Goal: Communication & Community: Answer question/provide support

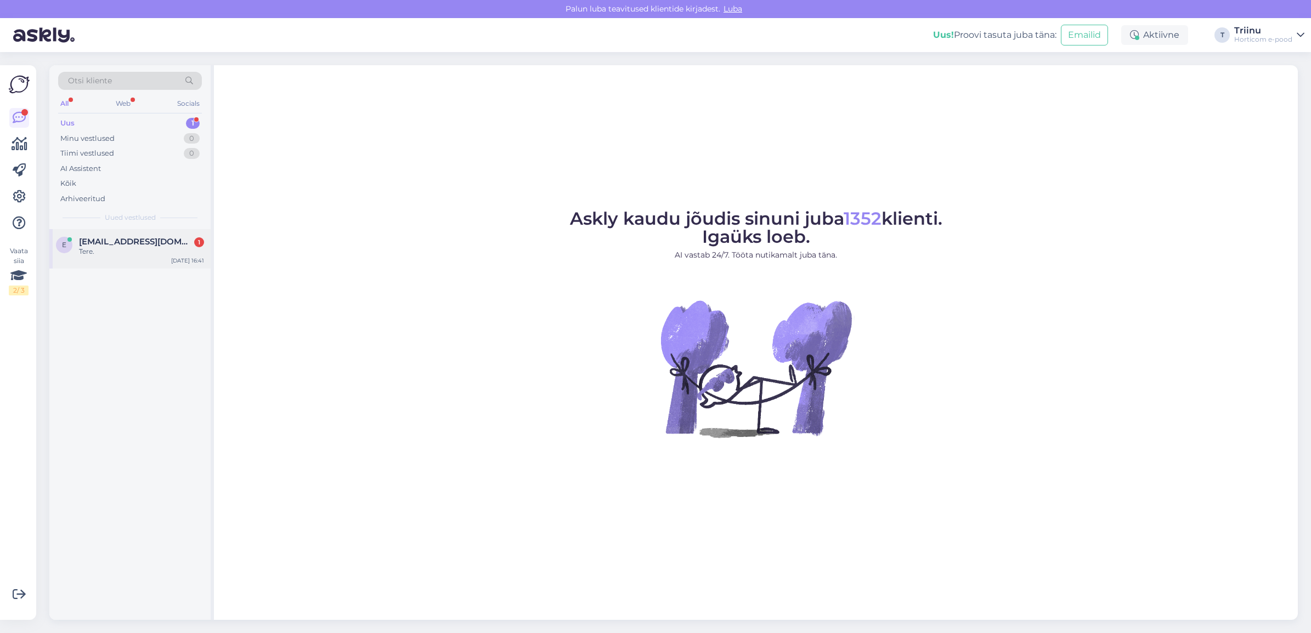
click at [88, 253] on div "Tere." at bounding box center [141, 252] width 125 height 10
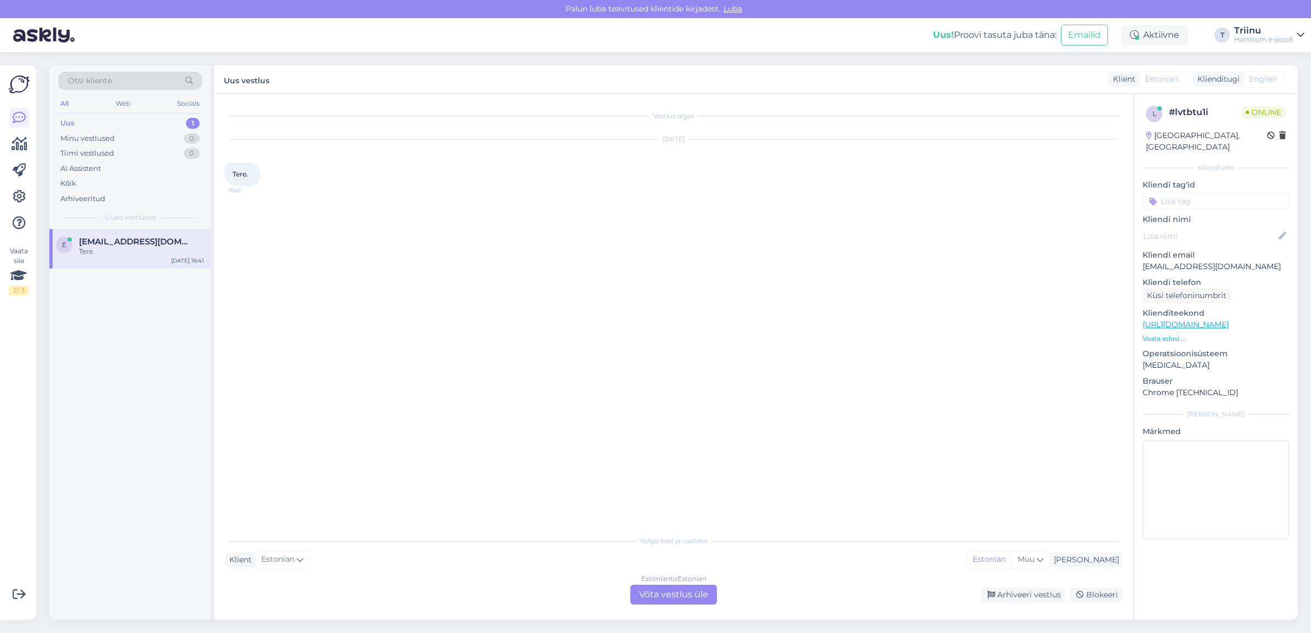
click at [665, 596] on div "Estonian to Estonian Võta vestlus üle" at bounding box center [673, 595] width 87 height 20
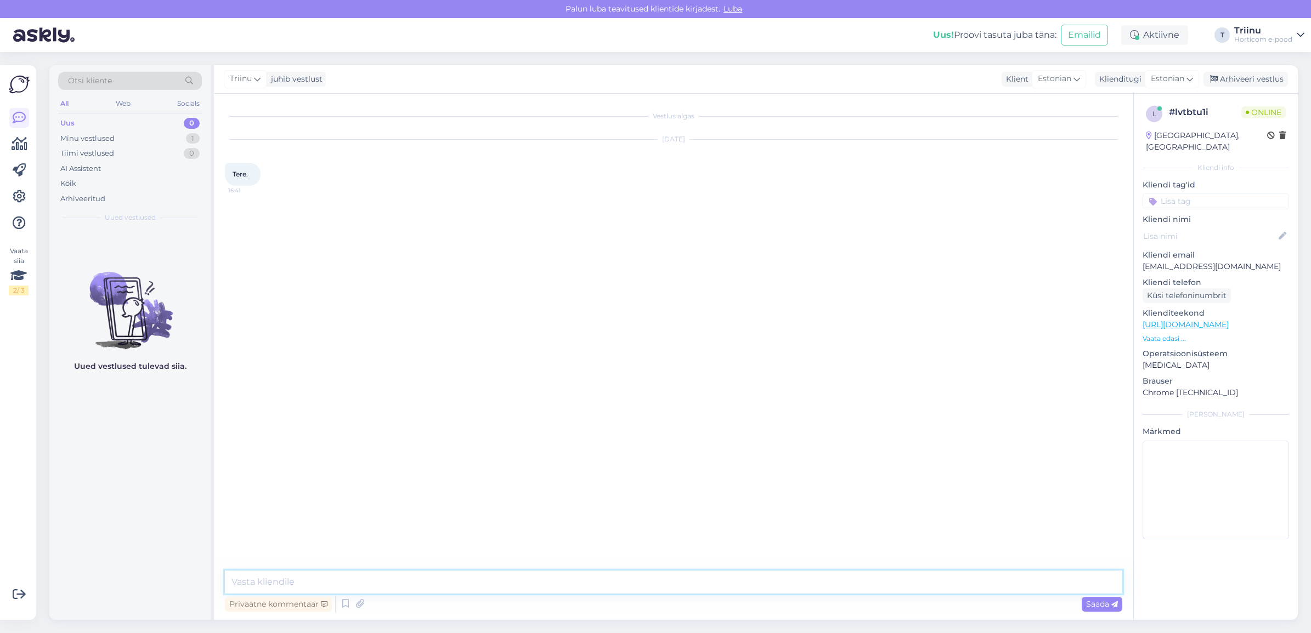
click at [371, 580] on textarea at bounding box center [673, 582] width 897 height 23
type textarea "Tere"
type textarea "Kuidas saan abiks olla?"
click at [331, 580] on textarea at bounding box center [673, 582] width 897 height 23
type textarea "Kohe vaatan"
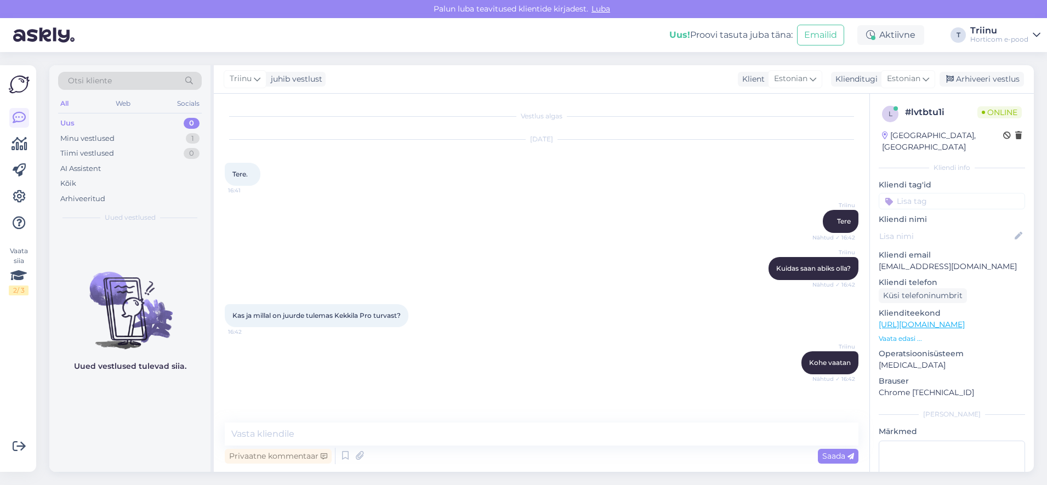
click at [925, 320] on link "[URL][DOMAIN_NAME]" at bounding box center [922, 325] width 86 height 10
click at [315, 435] on textarea at bounding box center [542, 434] width 634 height 23
type textarea "Mitu kotti soovite?"
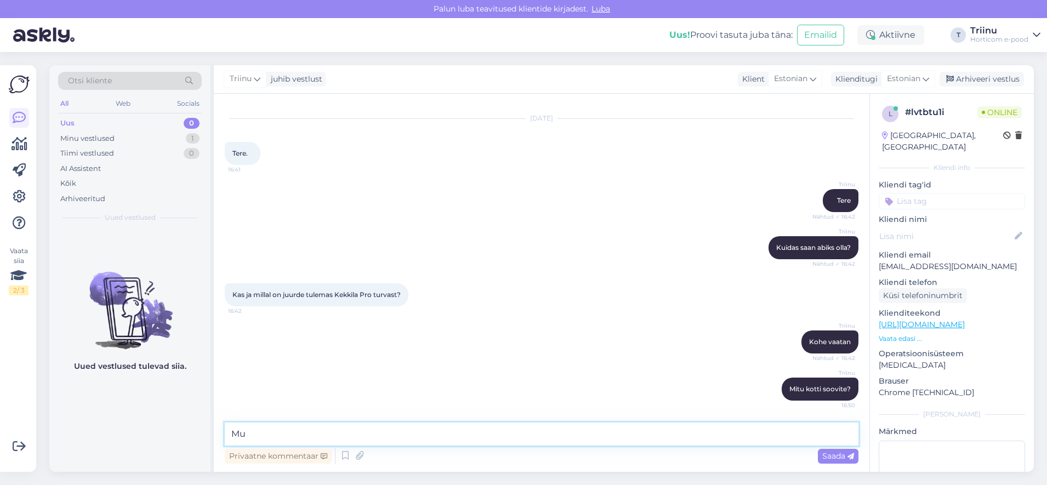
type textarea "M"
type textarea "Siis tean uurida, kas saame [PERSON_NAME] kohe [PERSON_NAME] koguse Te jaoks sa…"
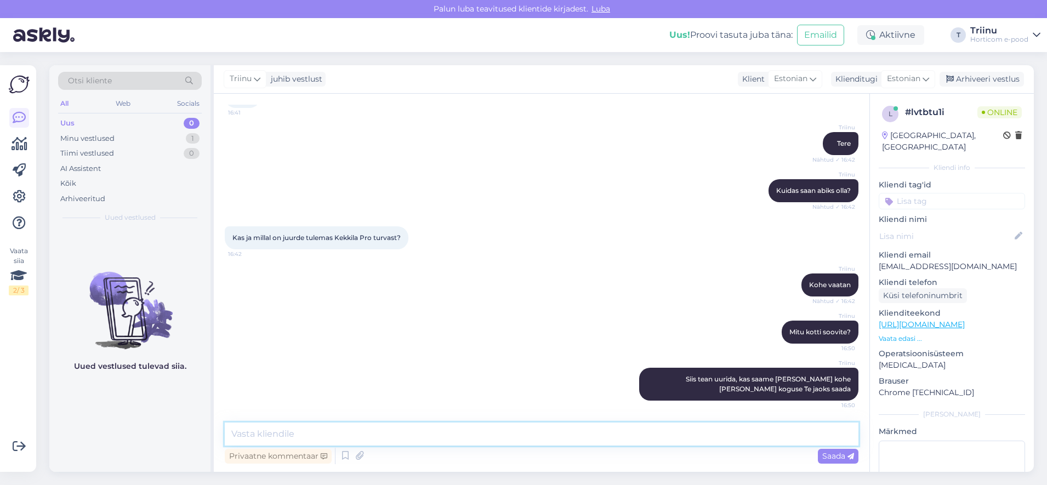
click at [557, 428] on textarea at bounding box center [542, 434] width 634 height 23
